Goal: Task Accomplishment & Management: Use online tool/utility

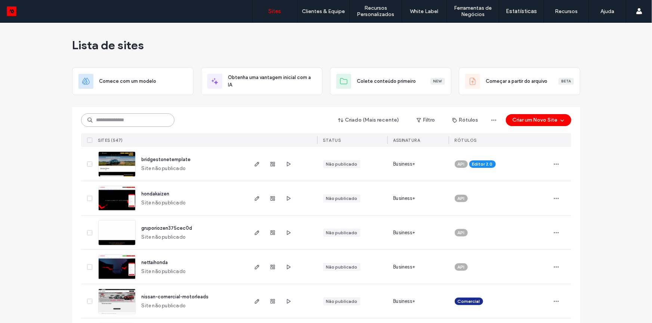
click at [136, 122] on input at bounding box center [127, 120] width 93 height 13
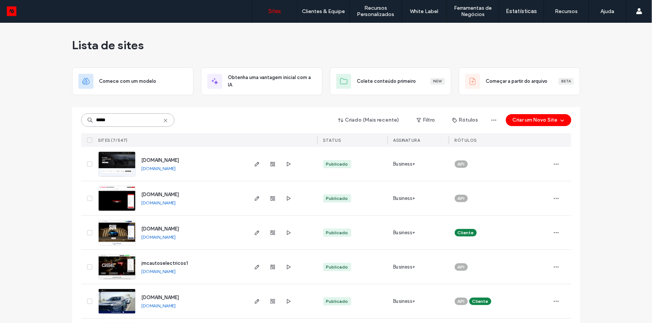
type input "*****"
click at [173, 160] on span "[DOMAIN_NAME]" at bounding box center [161, 161] width 38 height 6
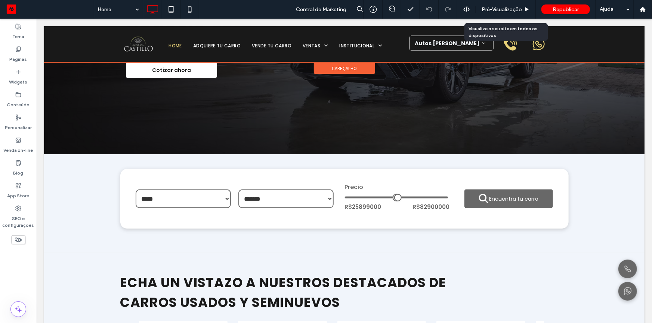
scroll to position [102, 0]
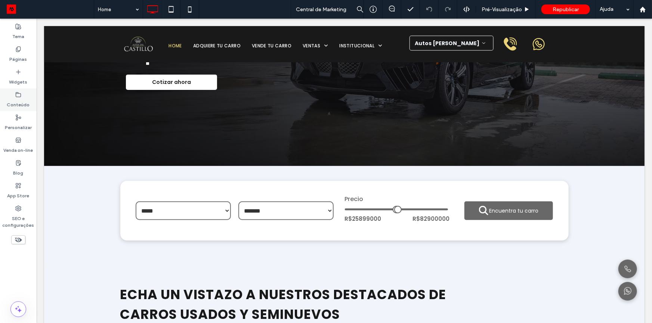
click at [13, 93] on div "Conteúdo" at bounding box center [18, 100] width 37 height 23
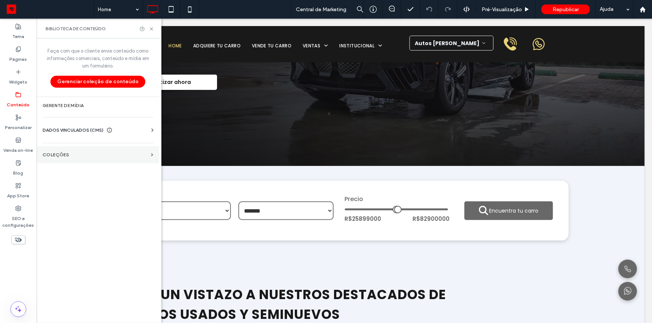
click at [102, 159] on section "COLEÇÕES" at bounding box center [98, 154] width 123 height 17
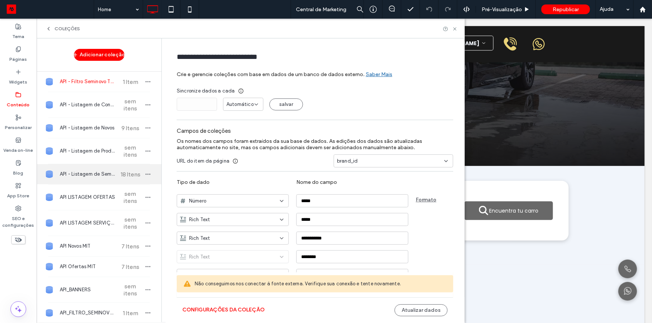
click at [105, 183] on div "API - Listagem de Seminovos 18 Itens" at bounding box center [99, 174] width 125 height 20
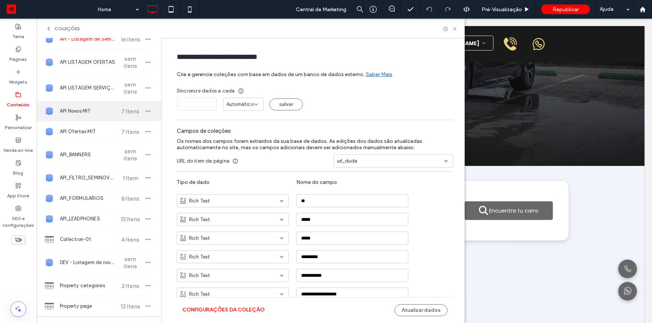
scroll to position [136, 0]
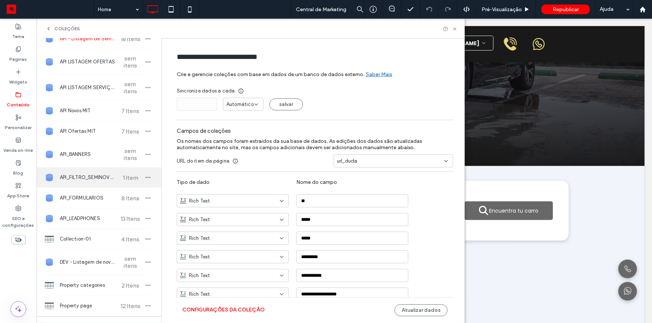
click at [117, 180] on span "1 Item" at bounding box center [130, 177] width 26 height 7
type input "**********"
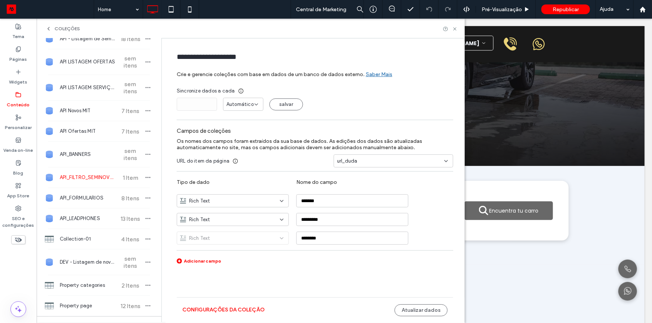
click at [217, 226] on div "Configurações da coleção Atualizar dados" at bounding box center [315, 311] width 276 height 26
click at [216, 226] on button "Configurações da coleção" at bounding box center [223, 310] width 82 height 12
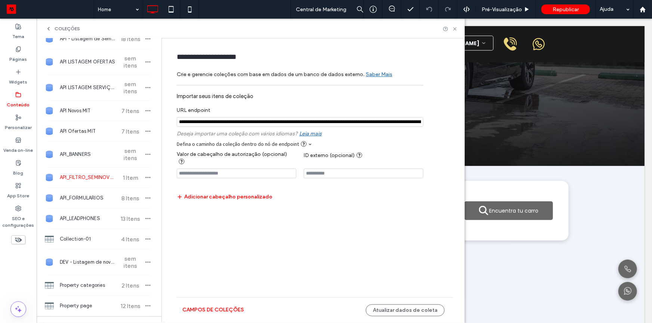
click at [298, 122] on input "notEmpty" at bounding box center [300, 122] width 247 height 10
click at [454, 28] on use at bounding box center [454, 28] width 3 height 3
